Goal: Check status: Check status

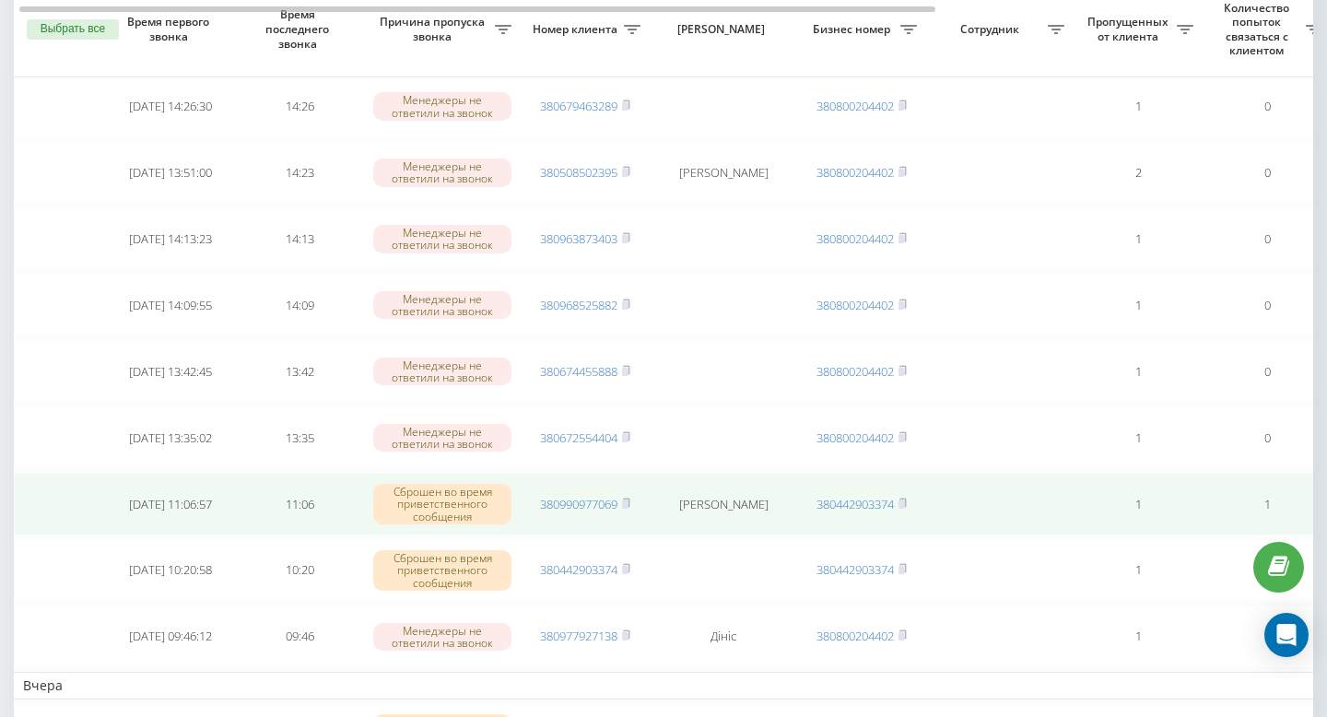
scroll to position [173, 0]
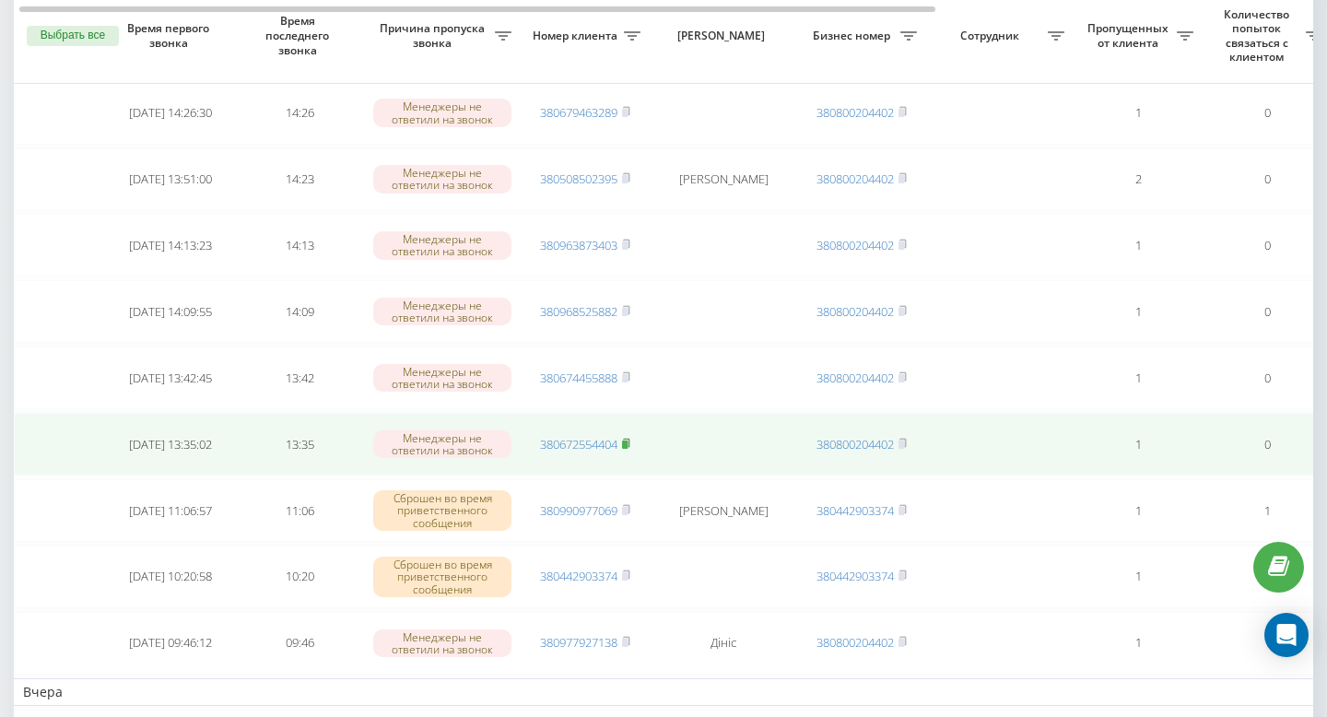
click at [630, 444] on icon at bounding box center [626, 443] width 8 height 11
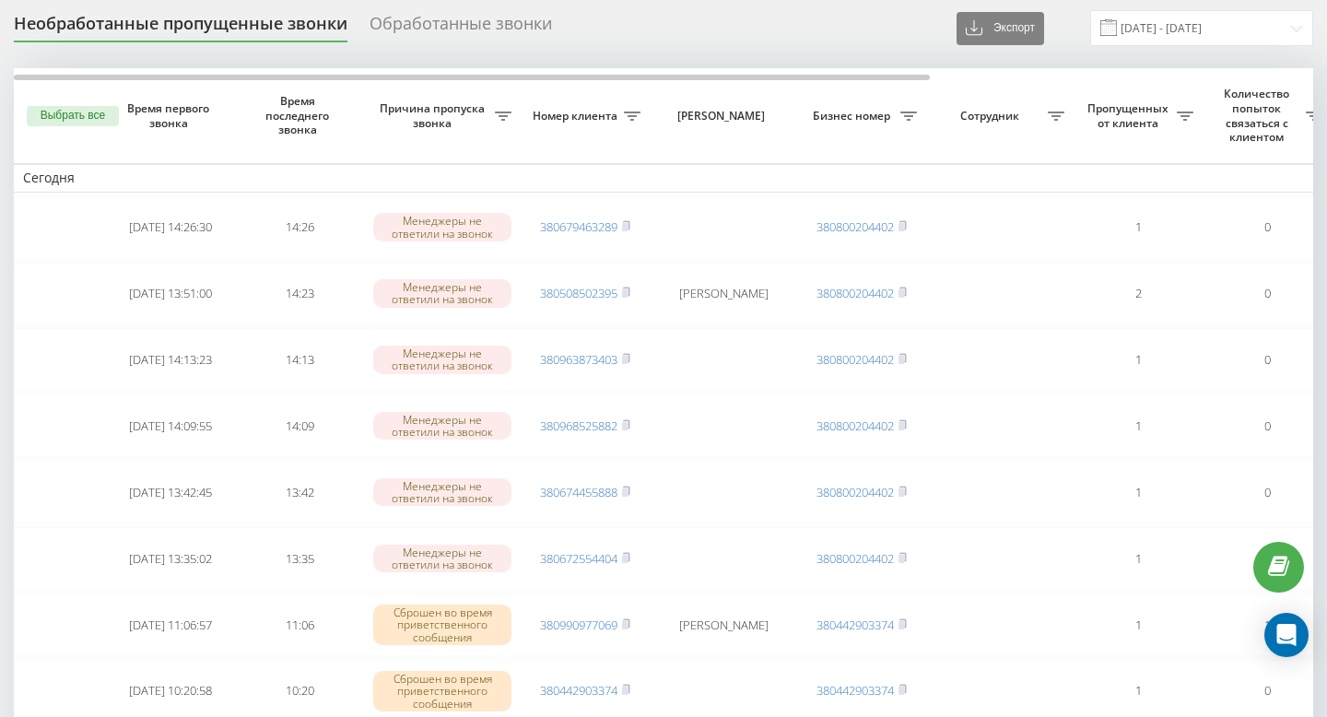
scroll to position [70, 0]
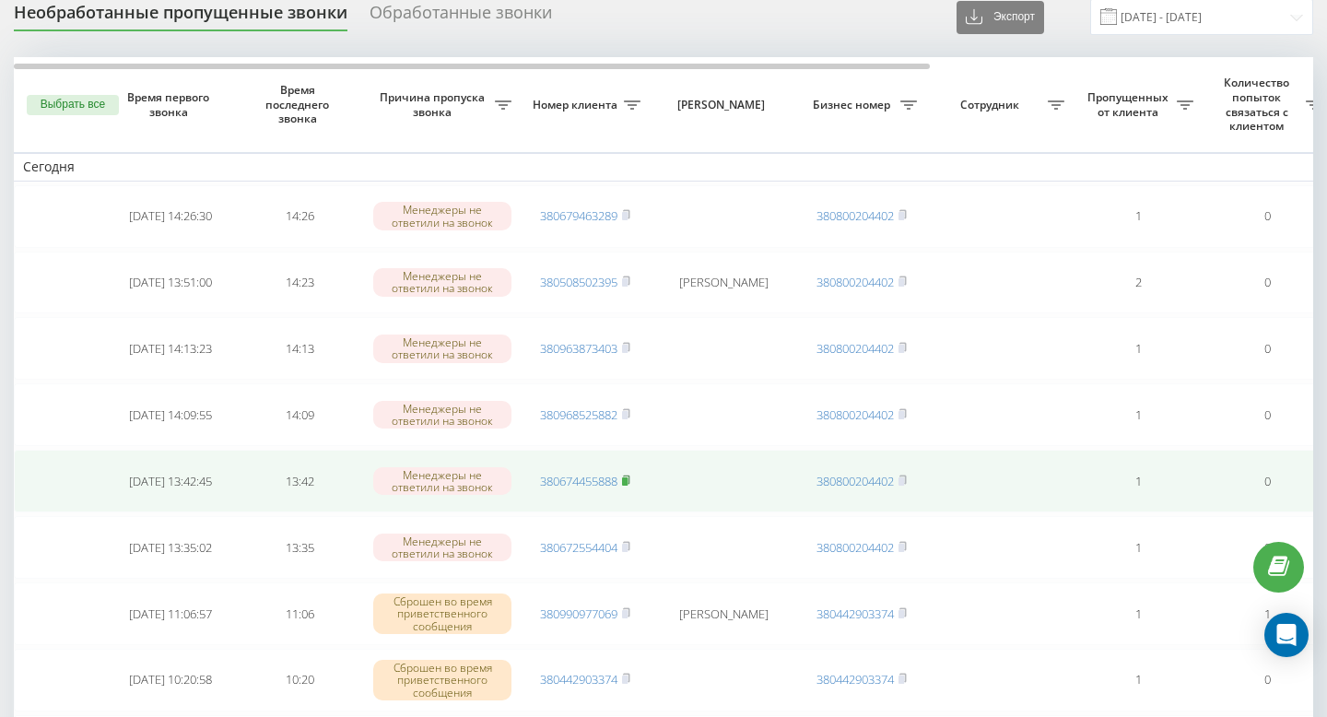
click at [627, 478] on rect at bounding box center [625, 481] width 6 height 8
click at [630, 482] on icon at bounding box center [626, 479] width 8 height 11
click at [627, 481] on rect at bounding box center [625, 481] width 6 height 8
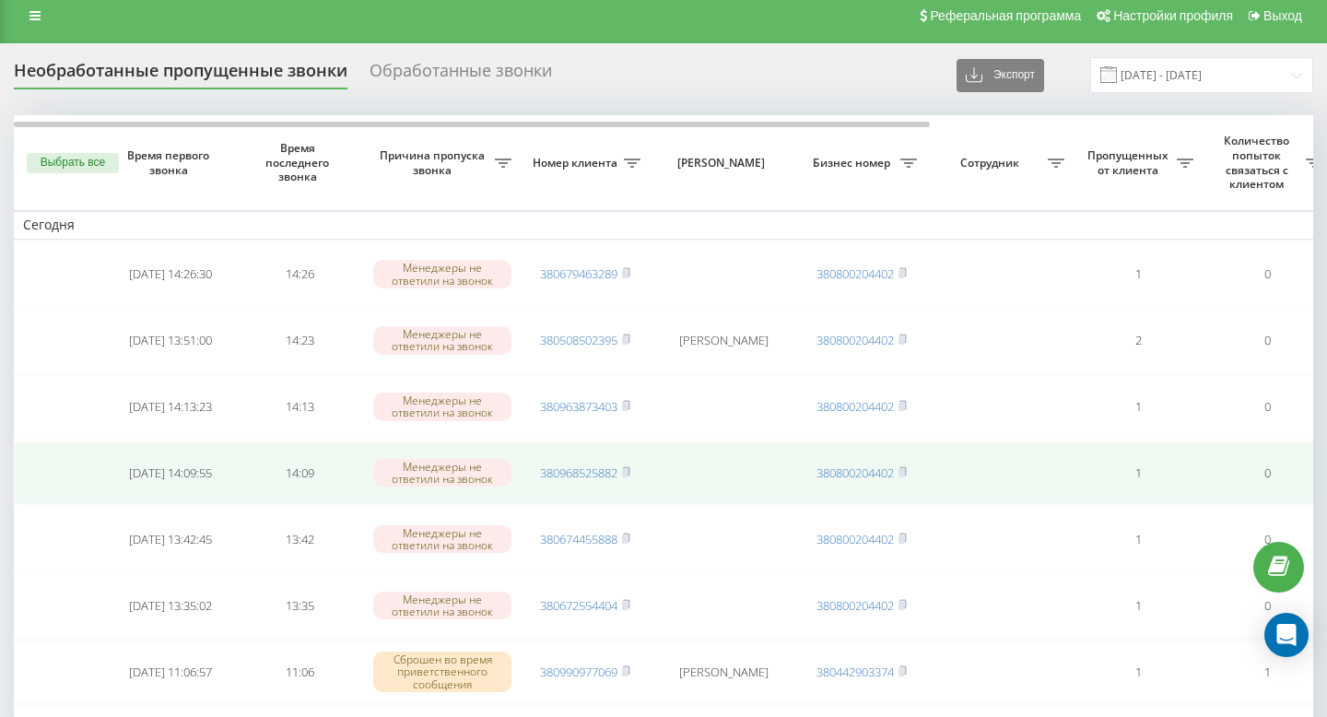
scroll to position [0, 1]
click at [629, 476] on span at bounding box center [625, 472] width 8 height 17
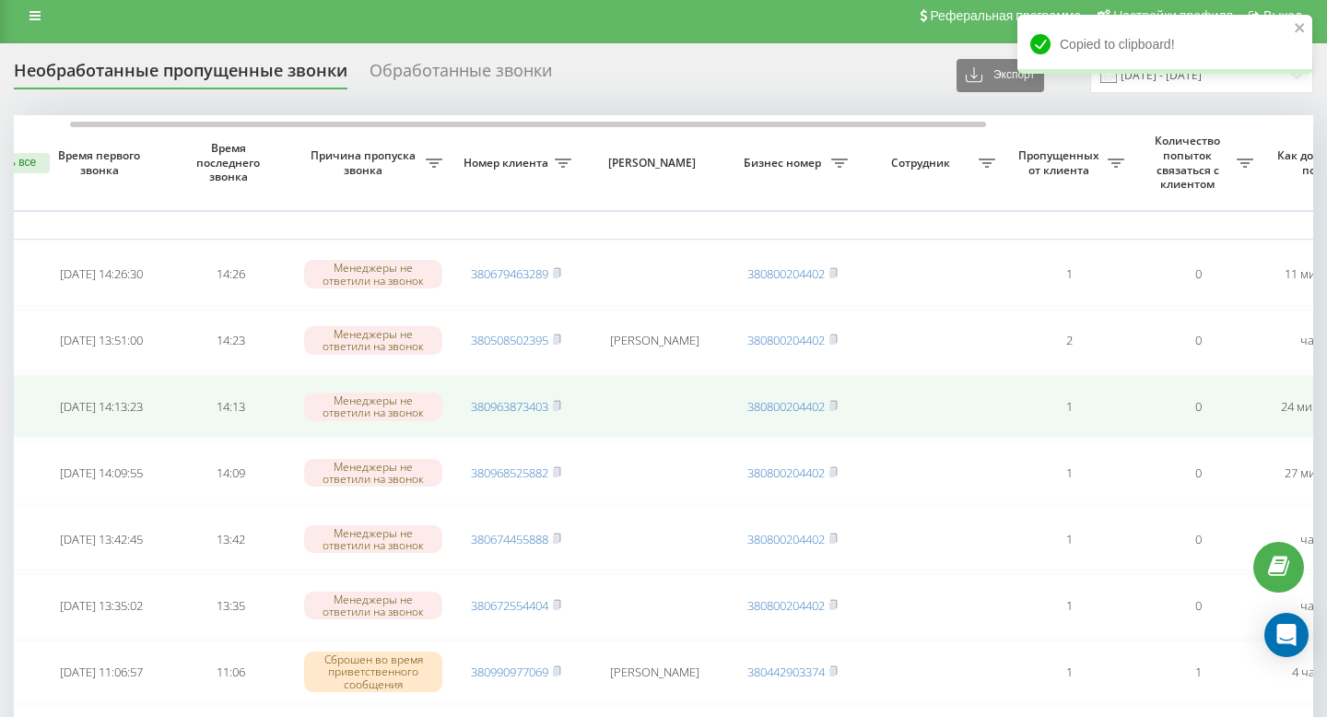
scroll to position [0, 0]
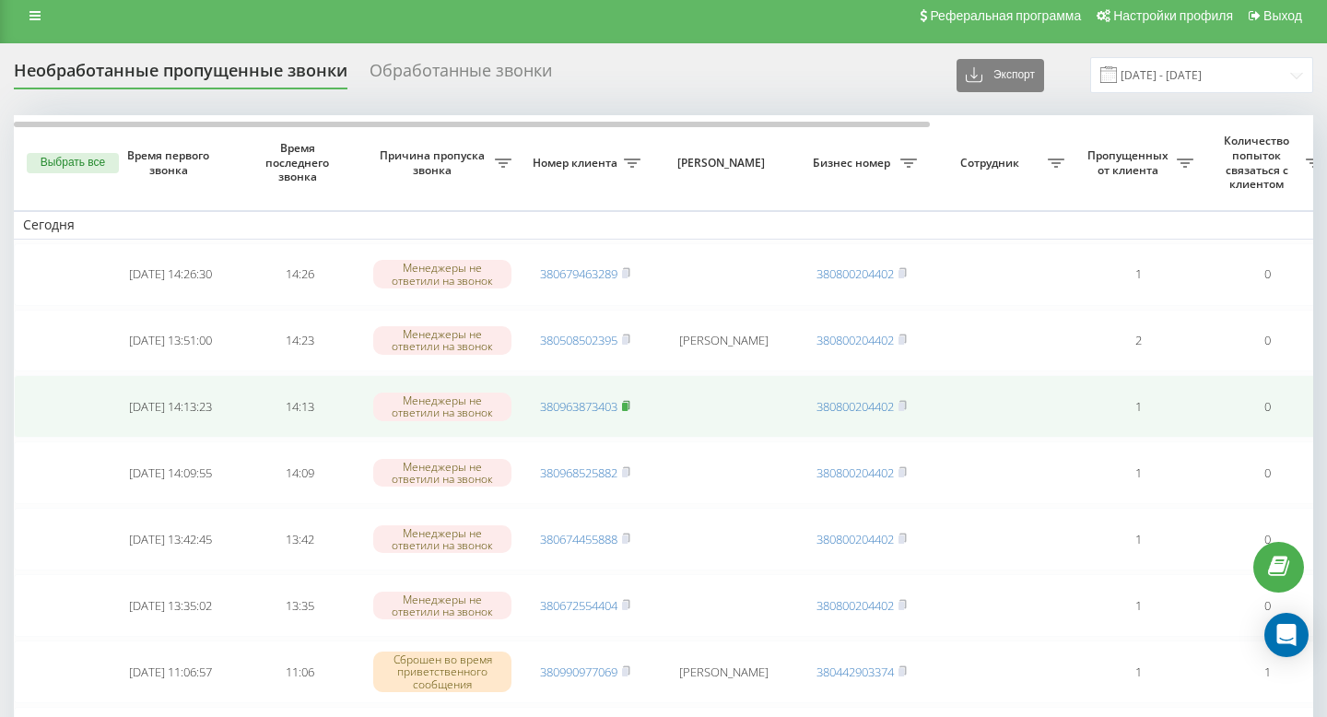
click at [630, 406] on icon at bounding box center [626, 405] width 8 height 11
click at [627, 406] on rect at bounding box center [625, 407] width 6 height 8
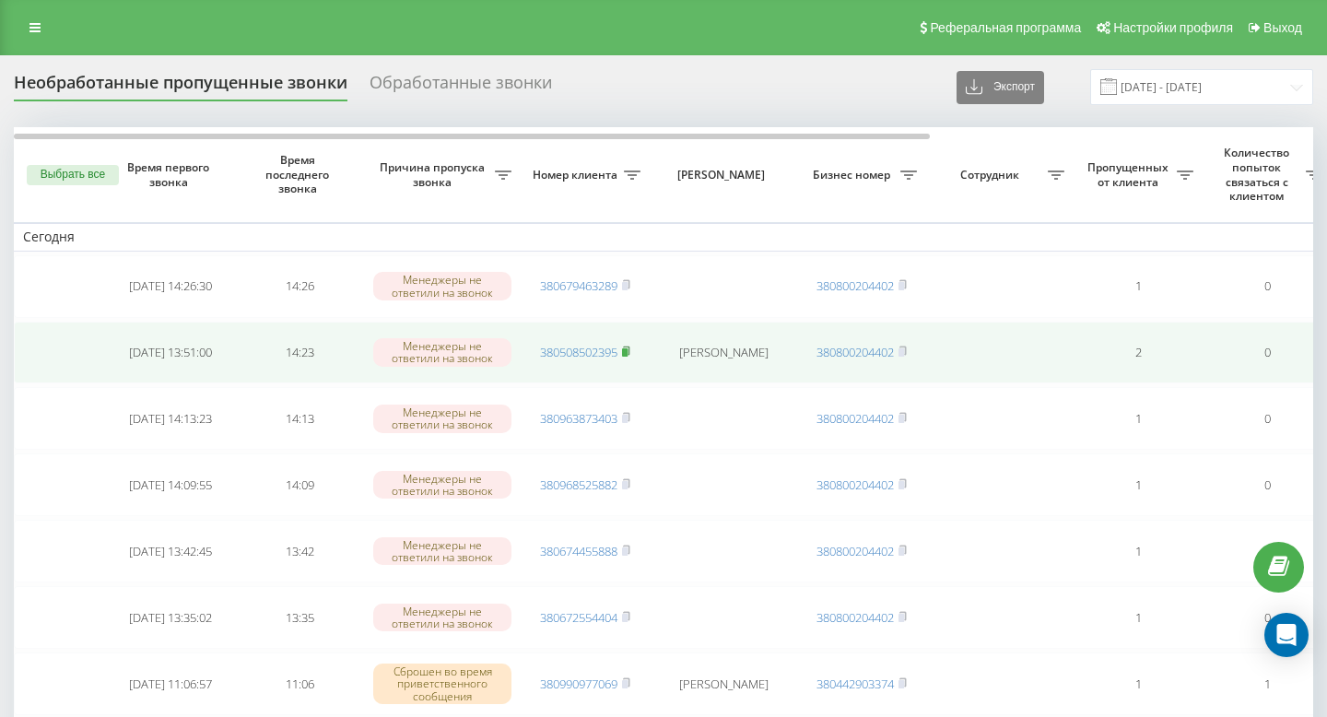
click at [627, 351] on rect at bounding box center [625, 352] width 6 height 8
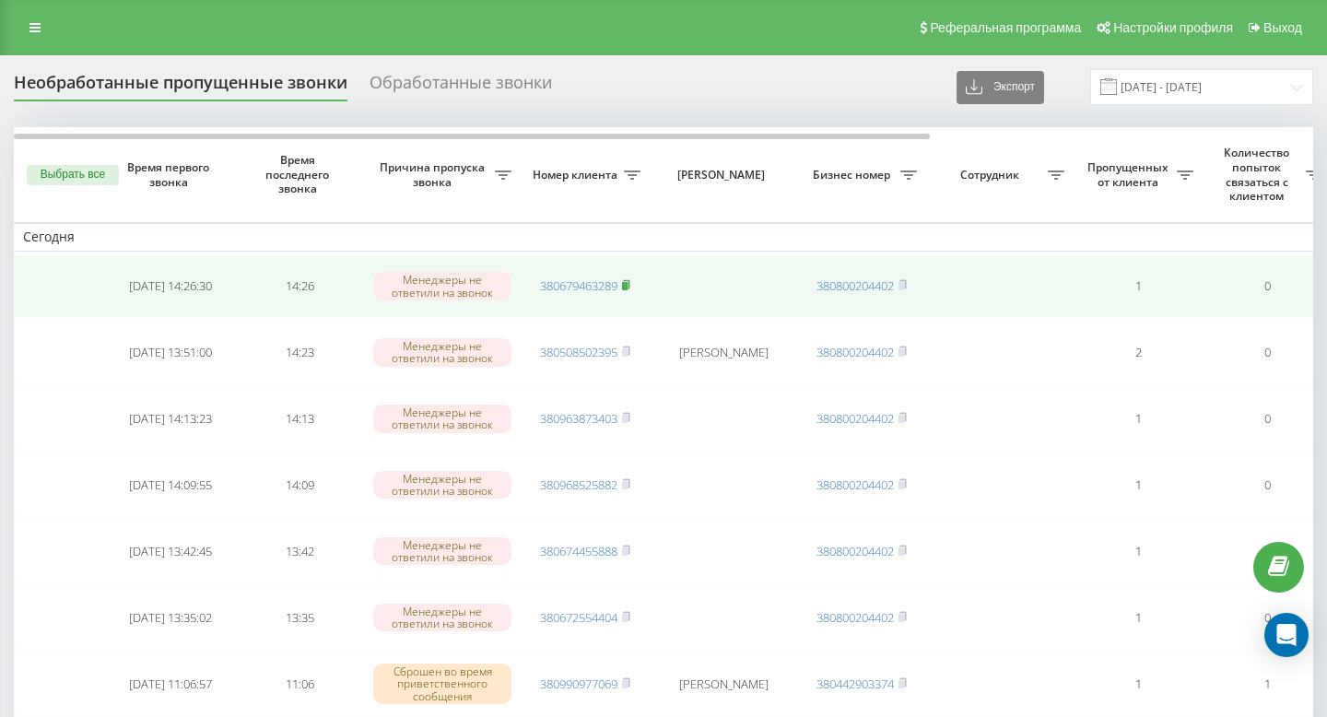
click at [626, 284] on rect at bounding box center [625, 286] width 6 height 8
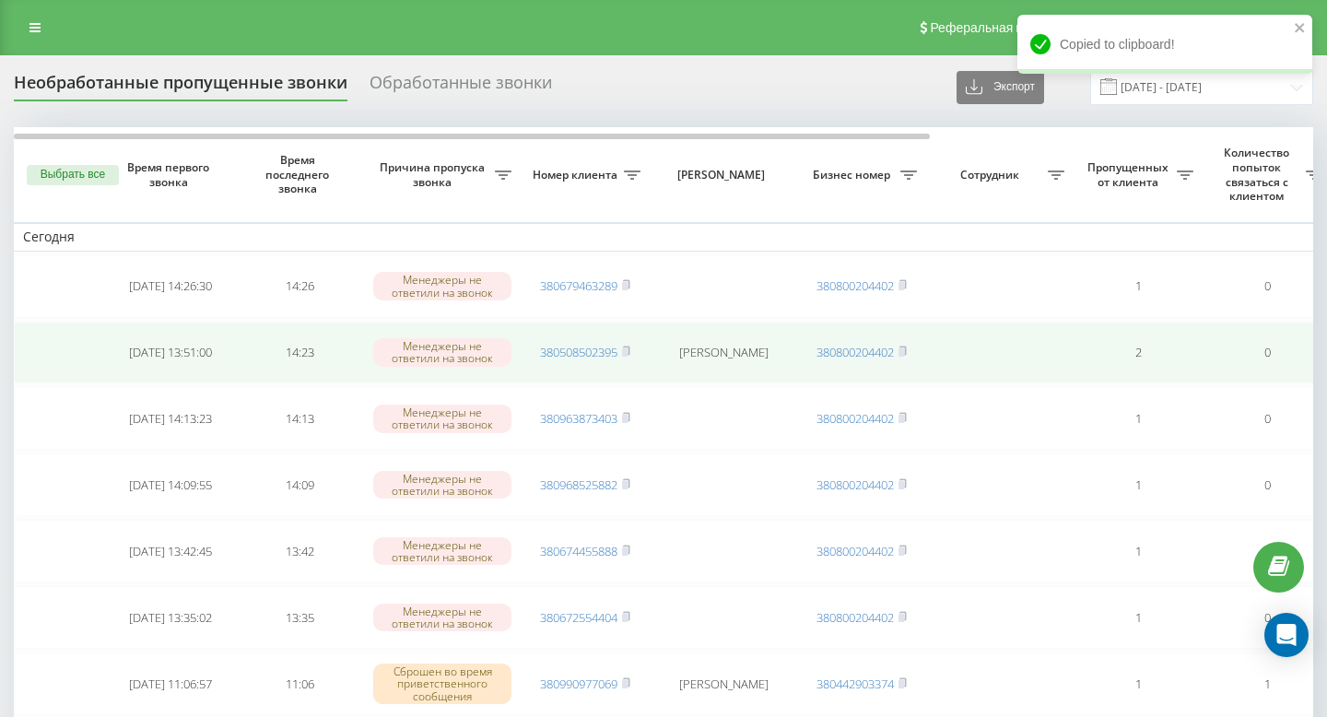
click at [632, 354] on td "380508502395" at bounding box center [585, 353] width 129 height 63
click at [627, 353] on rect at bounding box center [625, 352] width 6 height 8
type input "[DATE] - [DATE]"
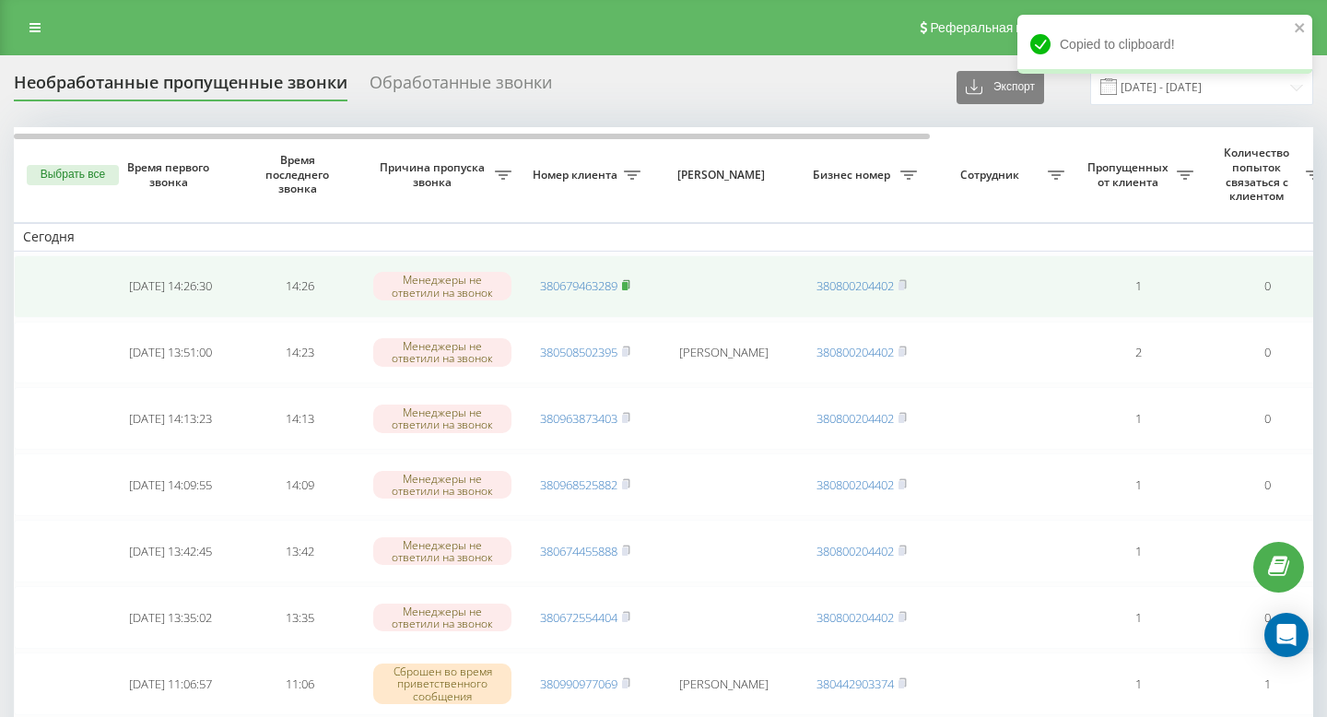
click at [627, 287] on rect at bounding box center [625, 286] width 6 height 8
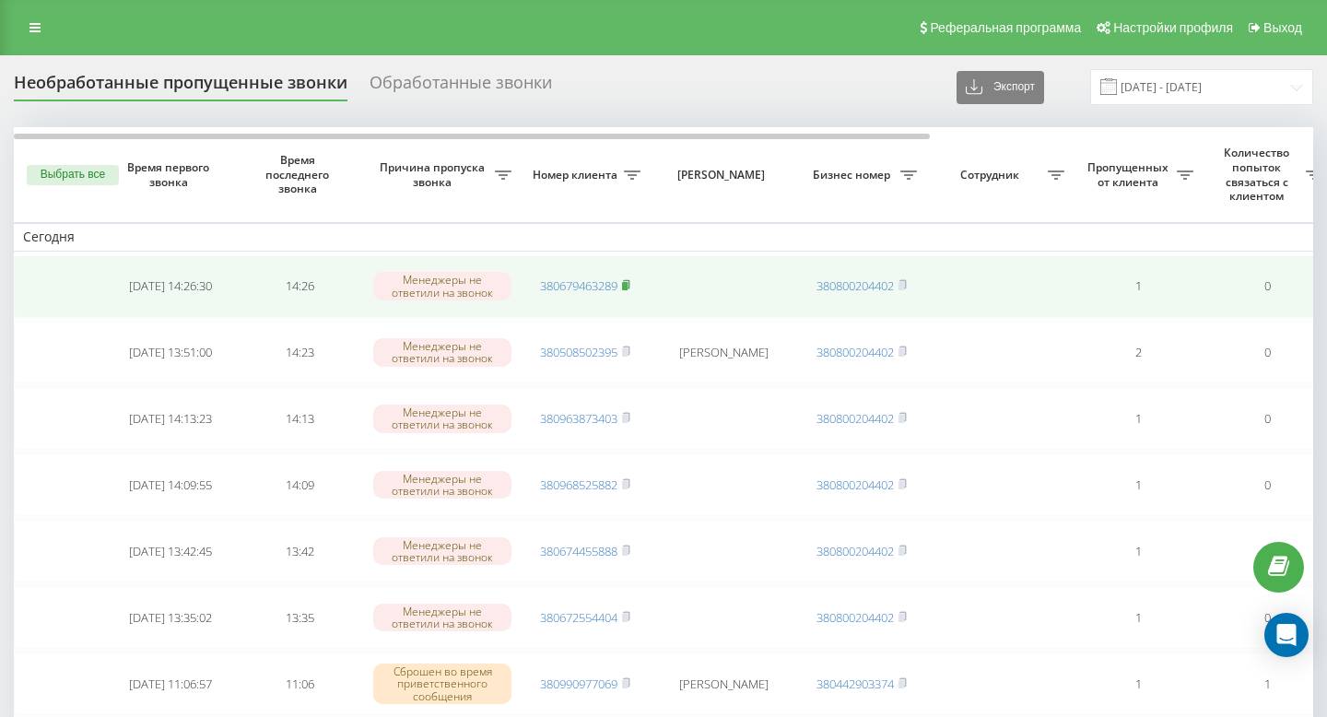
click at [627, 285] on rect at bounding box center [625, 286] width 6 height 8
click at [629, 285] on icon at bounding box center [626, 284] width 6 height 8
